Goal: Check status: Check status

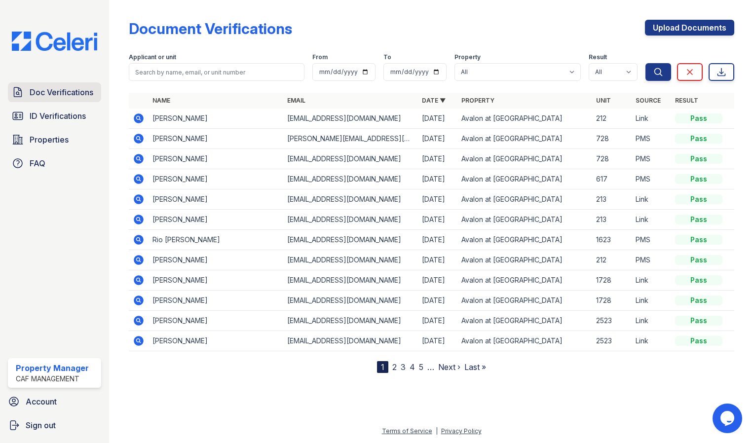
click at [71, 90] on span "Doc Verifications" at bounding box center [62, 92] width 64 height 12
click at [137, 240] on icon at bounding box center [139, 240] width 12 height 12
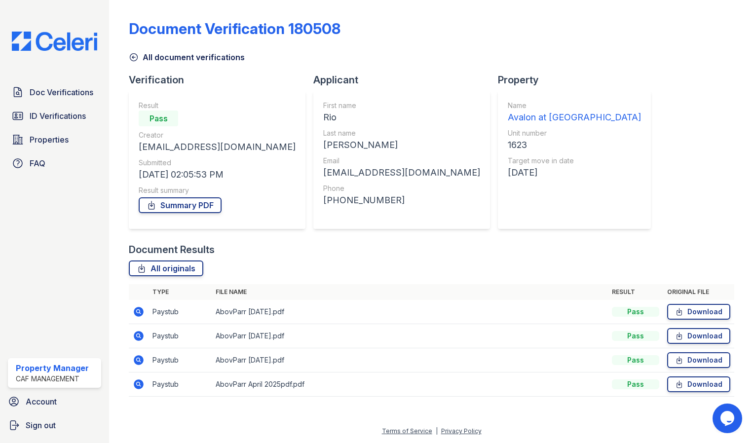
click at [135, 383] on icon at bounding box center [139, 384] width 10 height 10
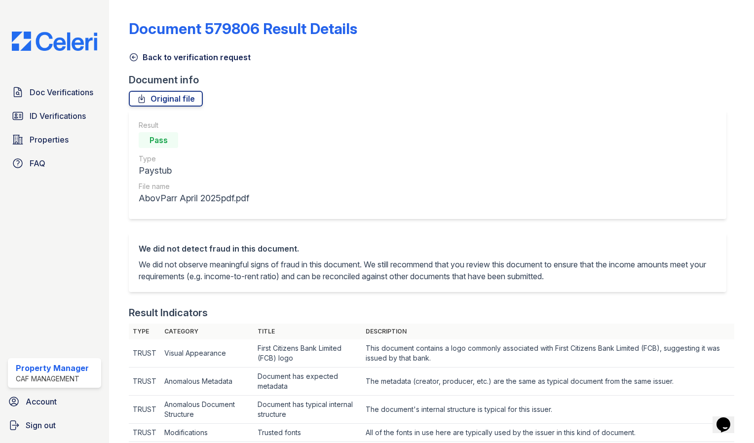
click at [132, 56] on icon at bounding box center [133, 57] width 7 height 7
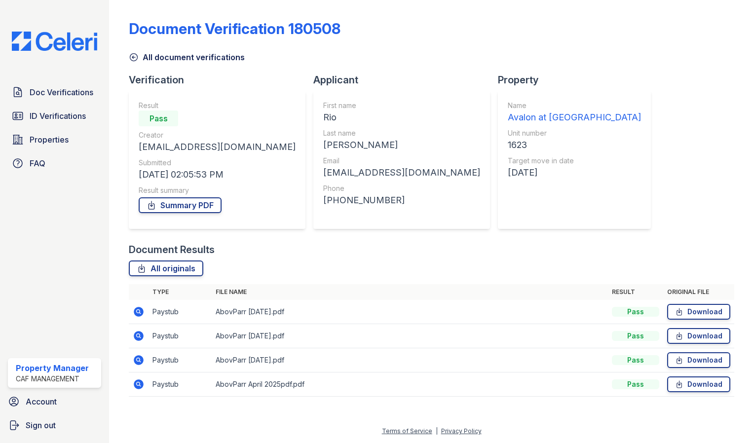
click at [138, 359] on icon at bounding box center [138, 359] width 2 height 2
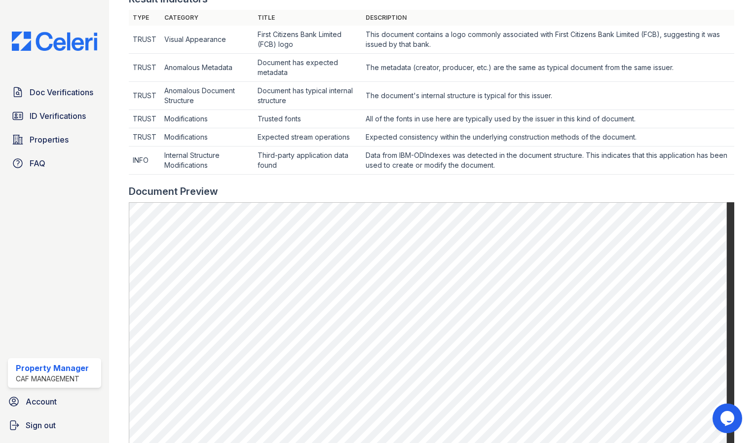
scroll to position [316, 0]
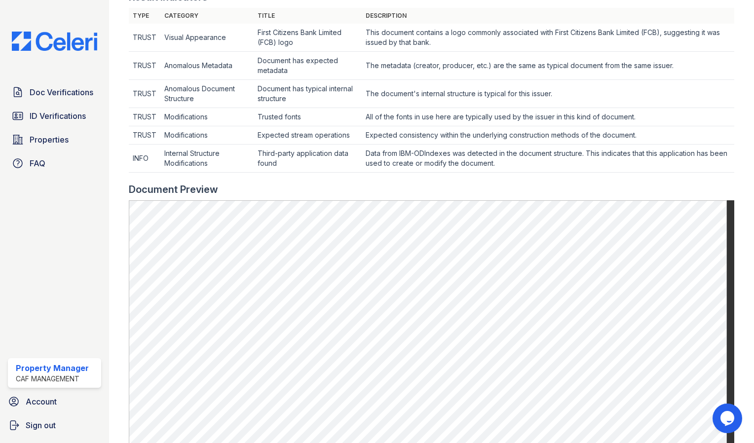
click at [370, 52] on td "All of the fonts in use here are typically used by the issuer in this kind of d…" at bounding box center [548, 38] width 373 height 28
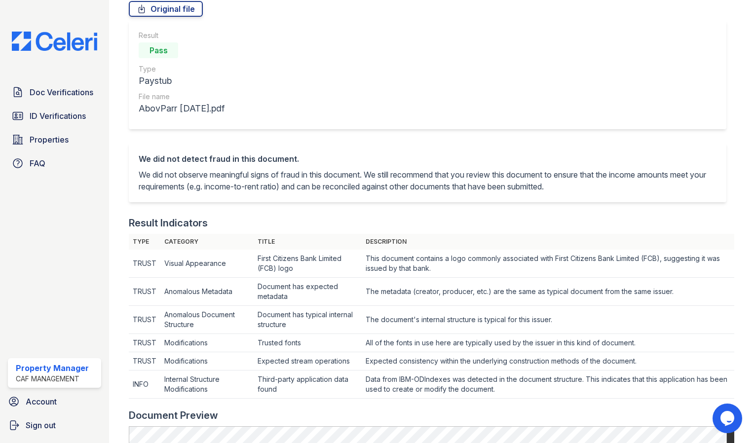
scroll to position [0, 0]
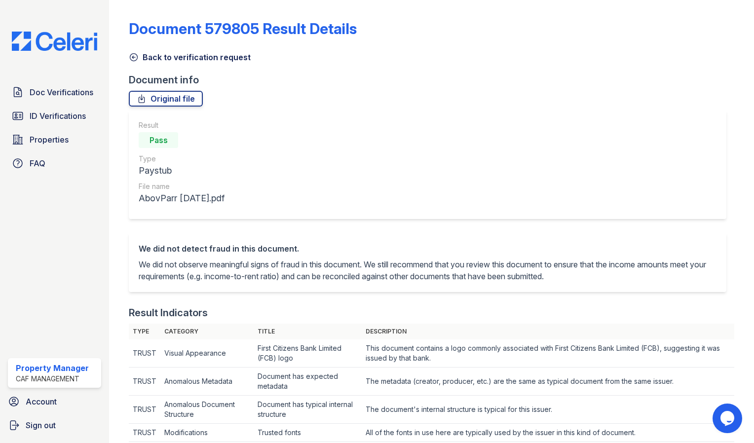
click at [135, 34] on link "Document 579805 Result Details" at bounding box center [243, 29] width 228 height 18
click at [133, 56] on icon at bounding box center [134, 57] width 10 height 10
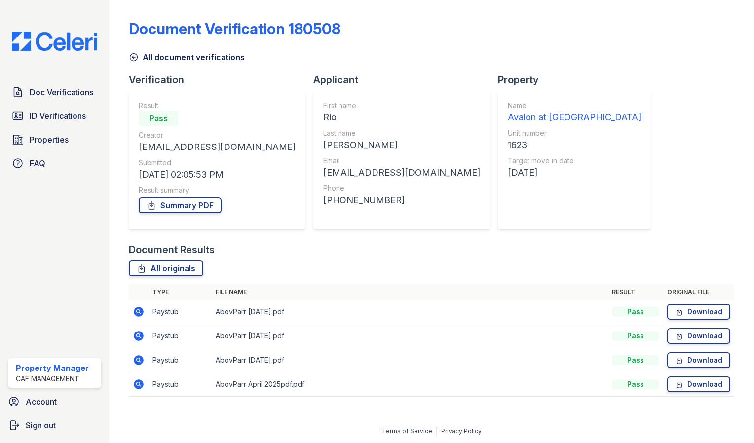
click at [137, 336] on icon at bounding box center [139, 336] width 12 height 12
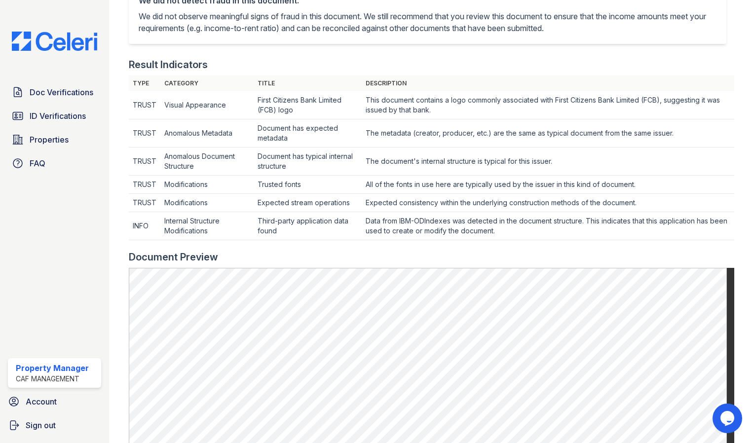
scroll to position [256, 0]
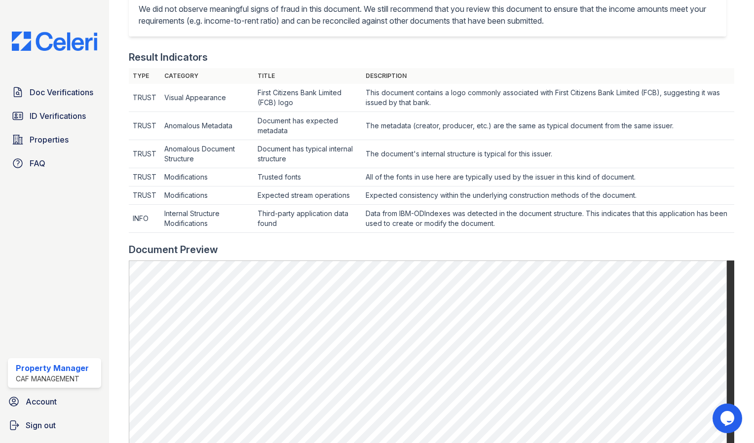
click at [322, 63] on div "Result Indicators" at bounding box center [431, 57] width 605 height 14
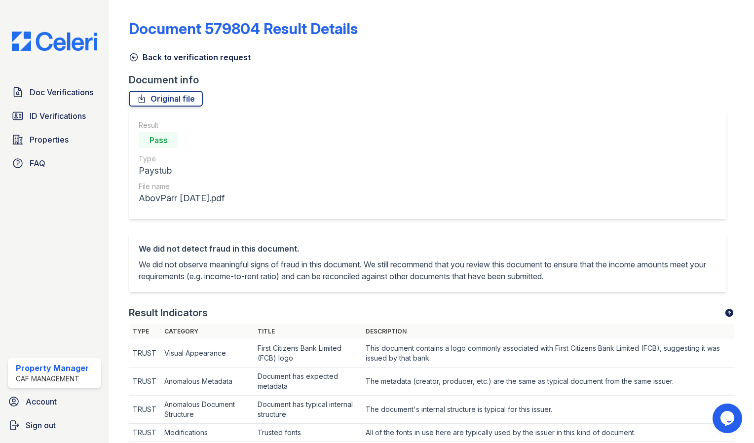
click at [132, 56] on icon at bounding box center [133, 57] width 7 height 7
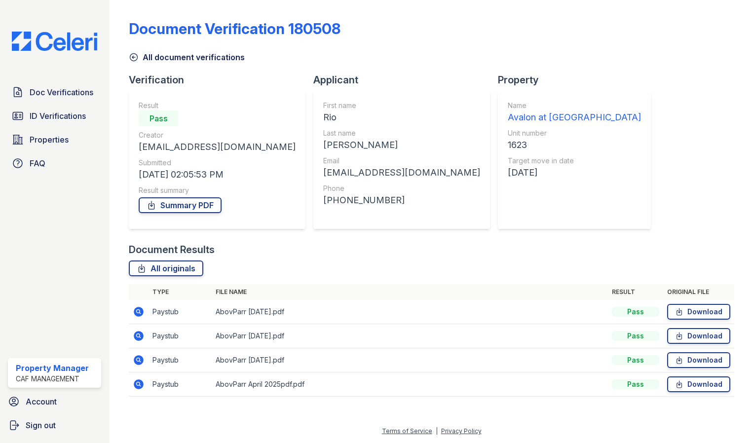
click at [137, 311] on icon at bounding box center [138, 311] width 2 height 2
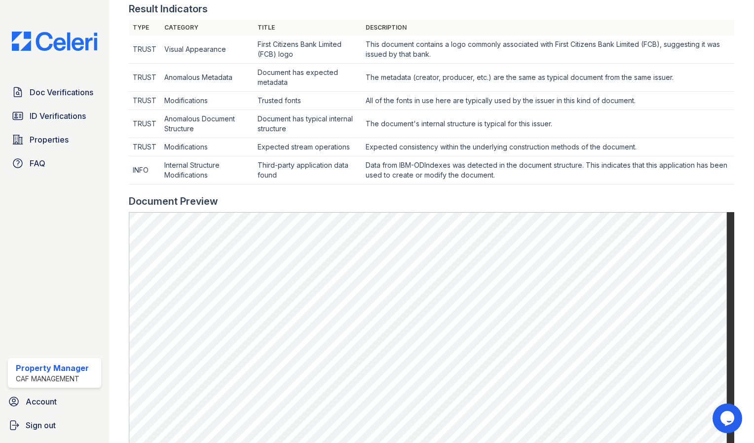
scroll to position [306, 0]
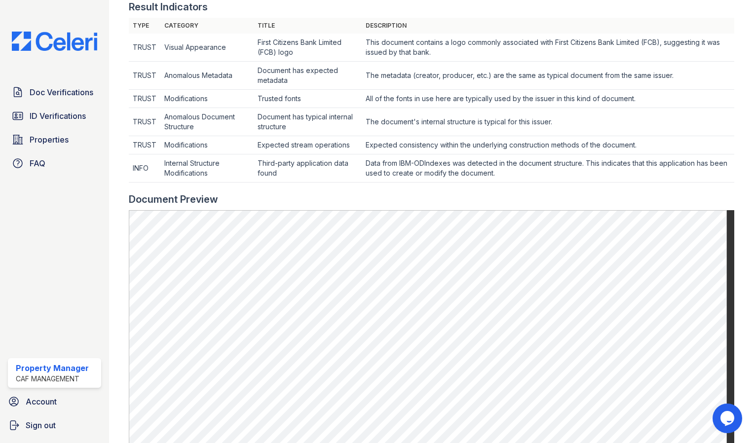
click at [336, 189] on div at bounding box center [431, 188] width 605 height 10
